Goal: Information Seeking & Learning: Find specific fact

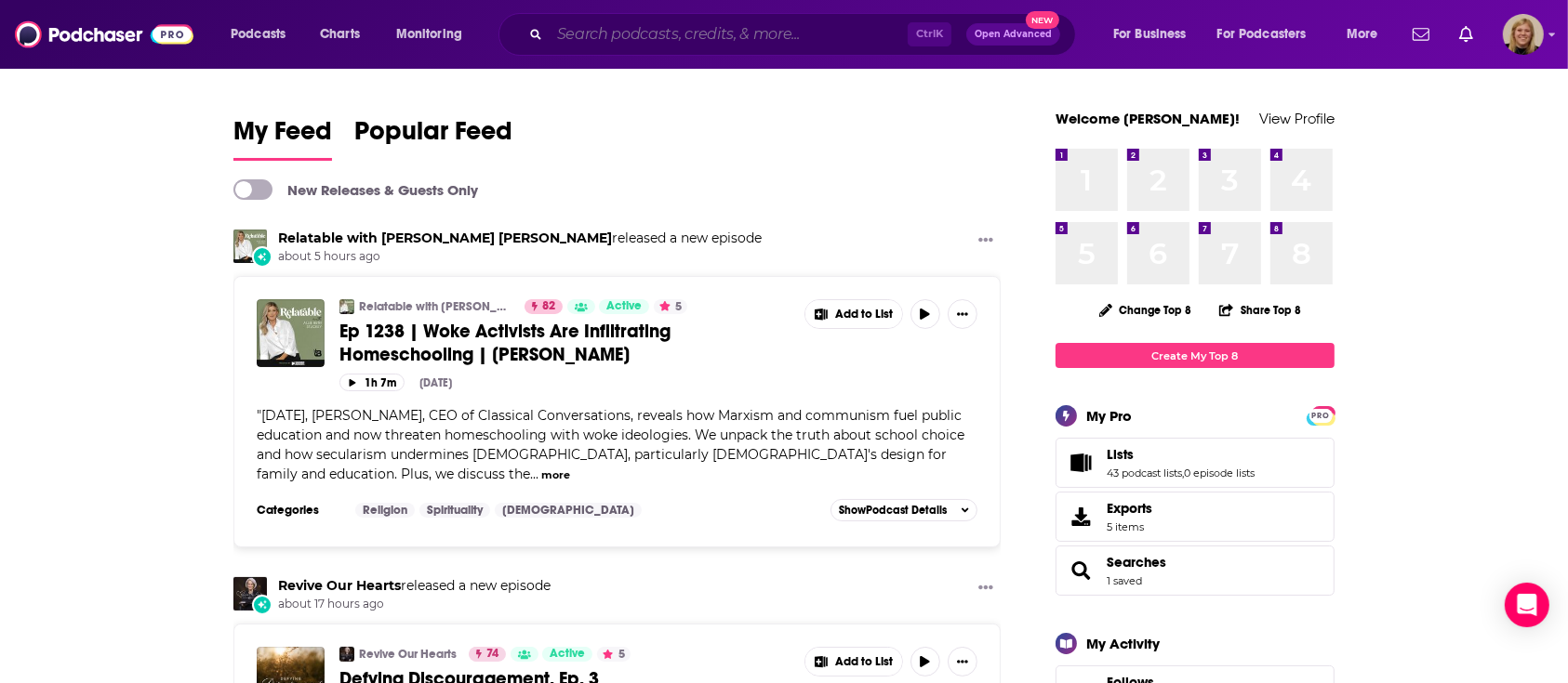
click at [706, 34] on input "Search podcasts, credits, & more..." at bounding box center [728, 35] width 359 height 30
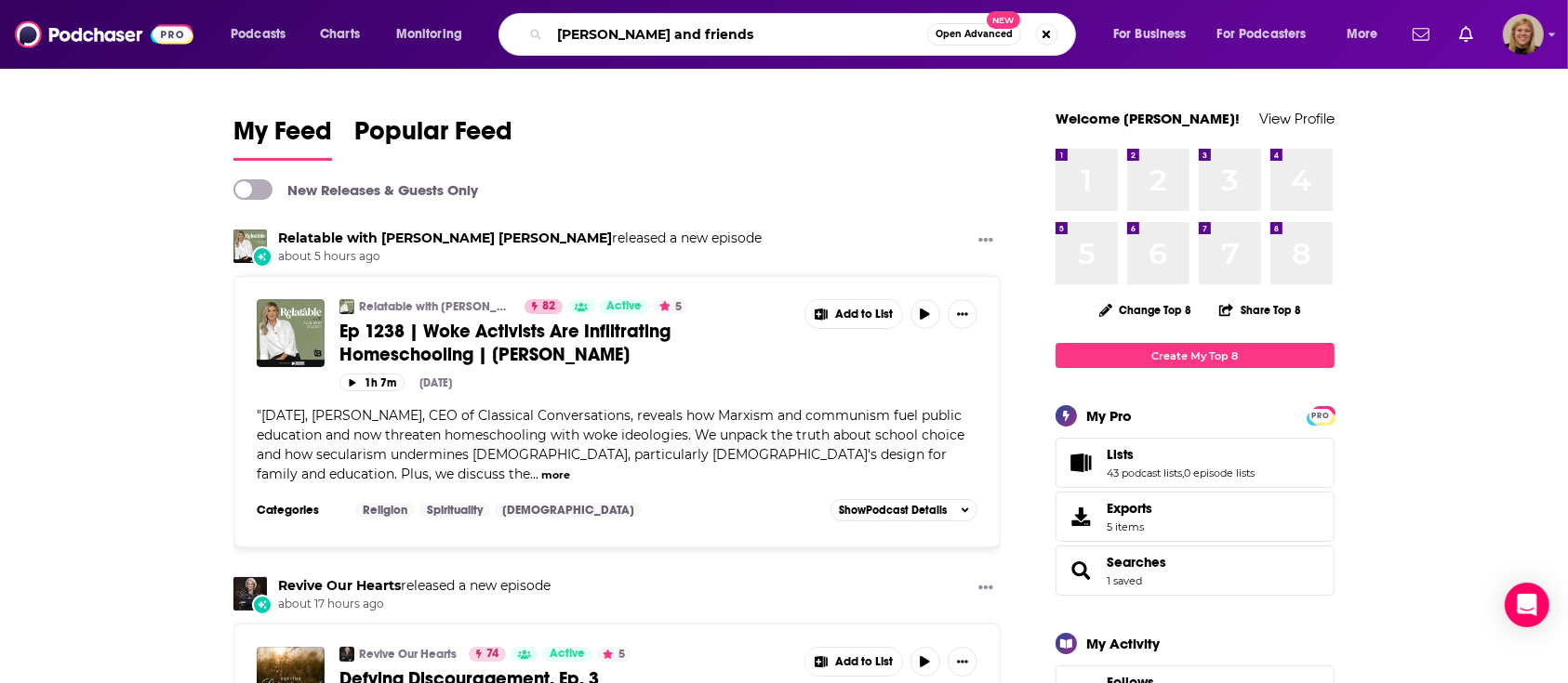
type input "[PERSON_NAME] and friends"
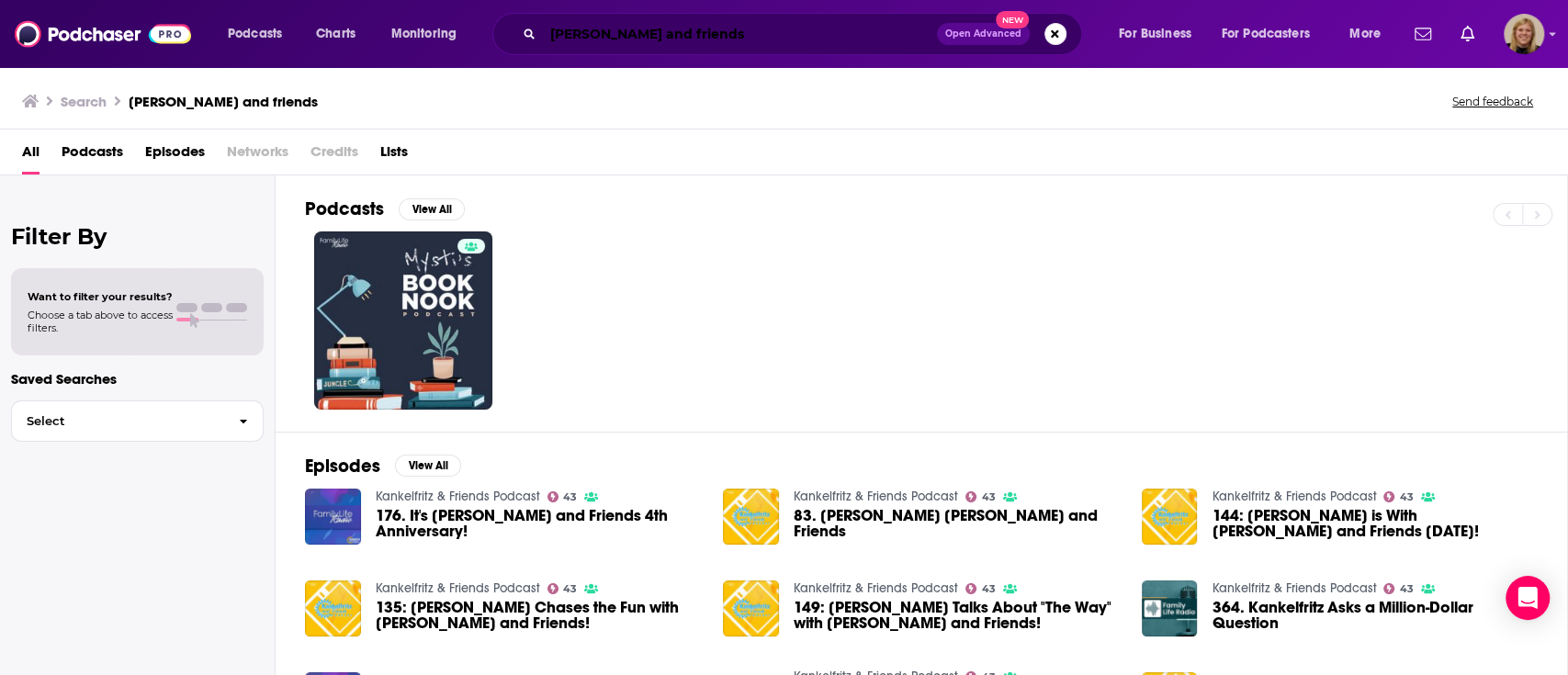
click at [757, 40] on input "[PERSON_NAME] and friends" at bounding box center [740, 34] width 394 height 30
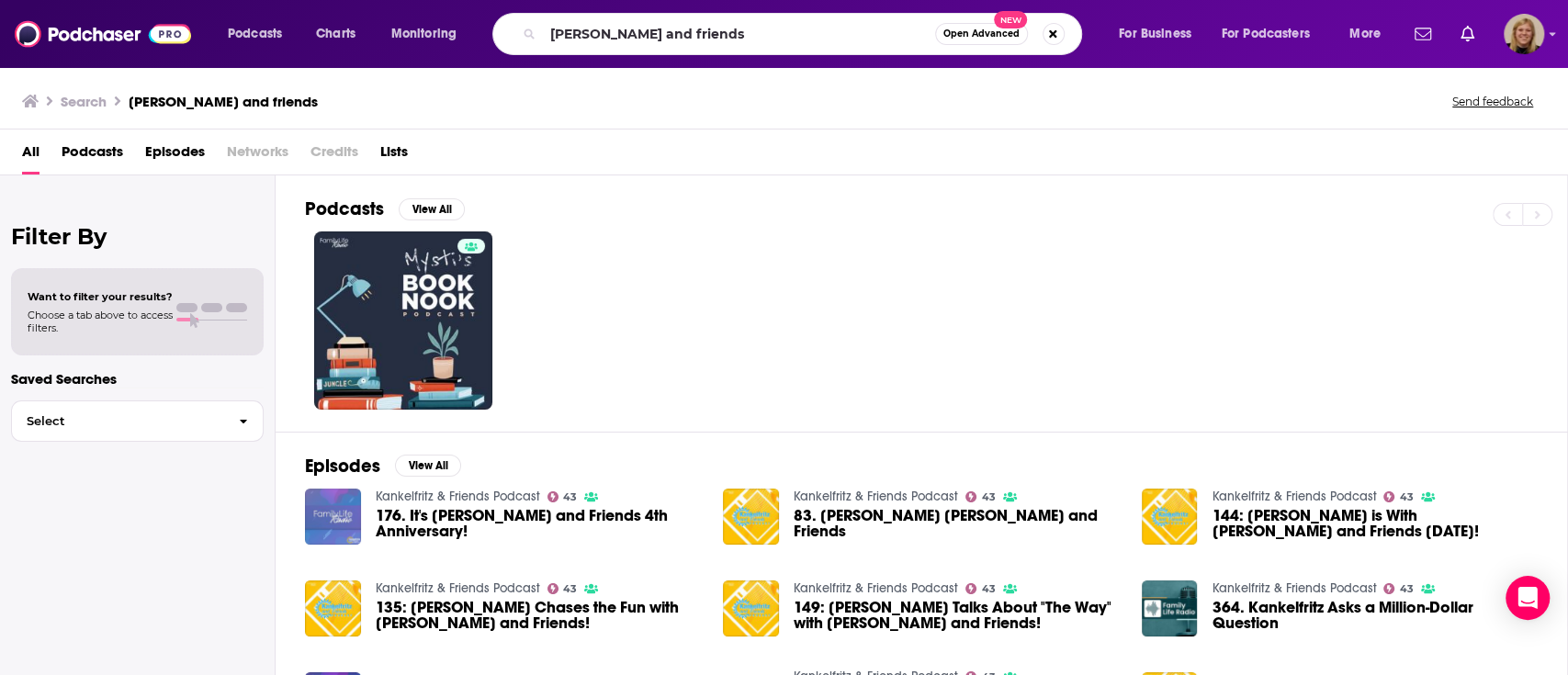
click at [338, 514] on img "176. It's Kankelfritz and Friends 4th Anniversary!" at bounding box center [333, 517] width 56 height 56
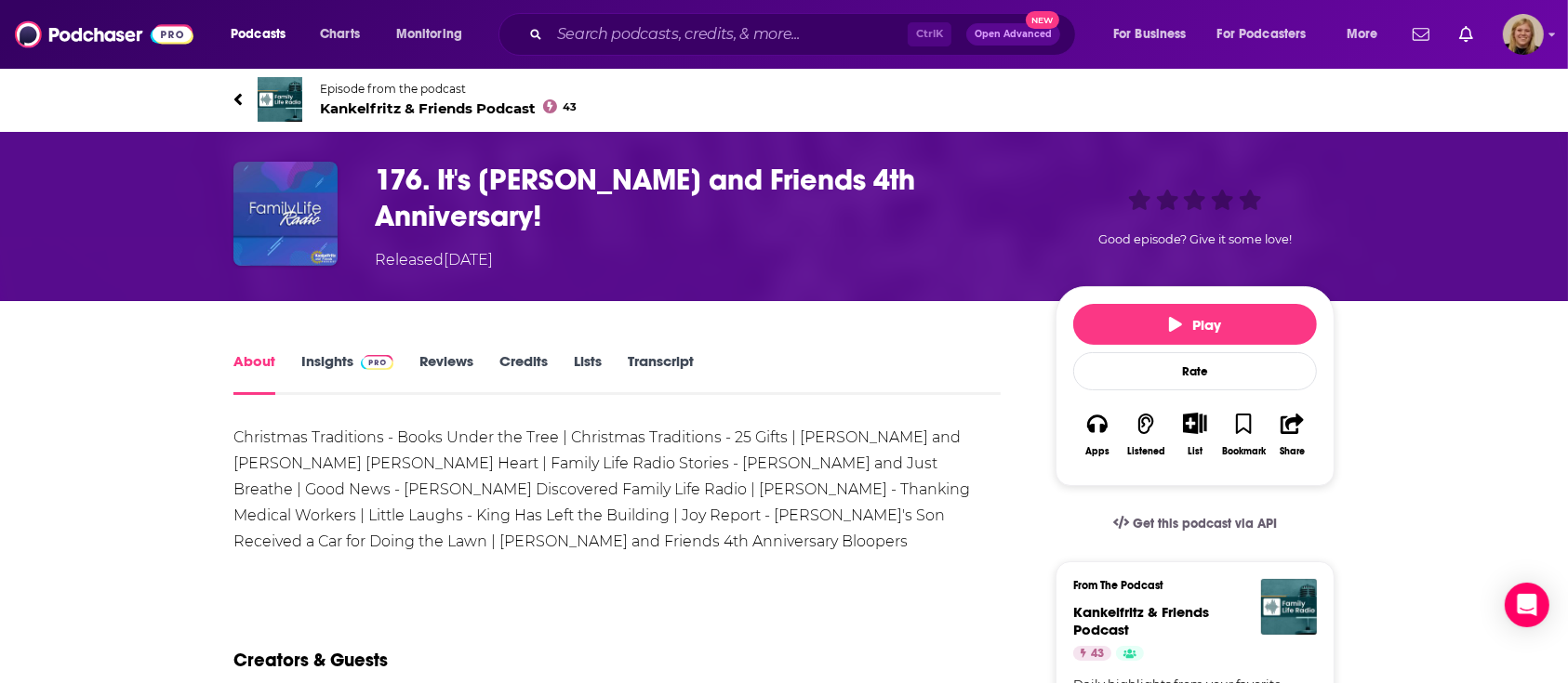
click at [408, 96] on span "Episode from the podcast [PERSON_NAME] & Friends Podcast 43" at bounding box center [448, 100] width 257 height 36
